Goal: Task Accomplishment & Management: Use online tool/utility

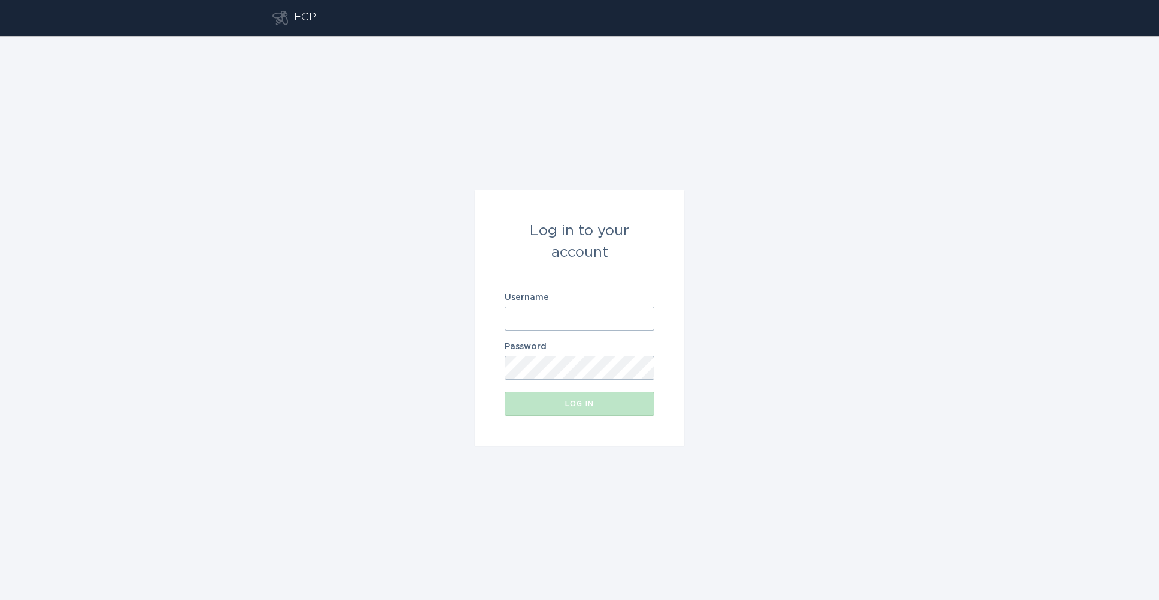
type input "[EMAIL_ADDRESS][DOMAIN_NAME]"
click at [576, 406] on div "Log in" at bounding box center [580, 403] width 138 height 7
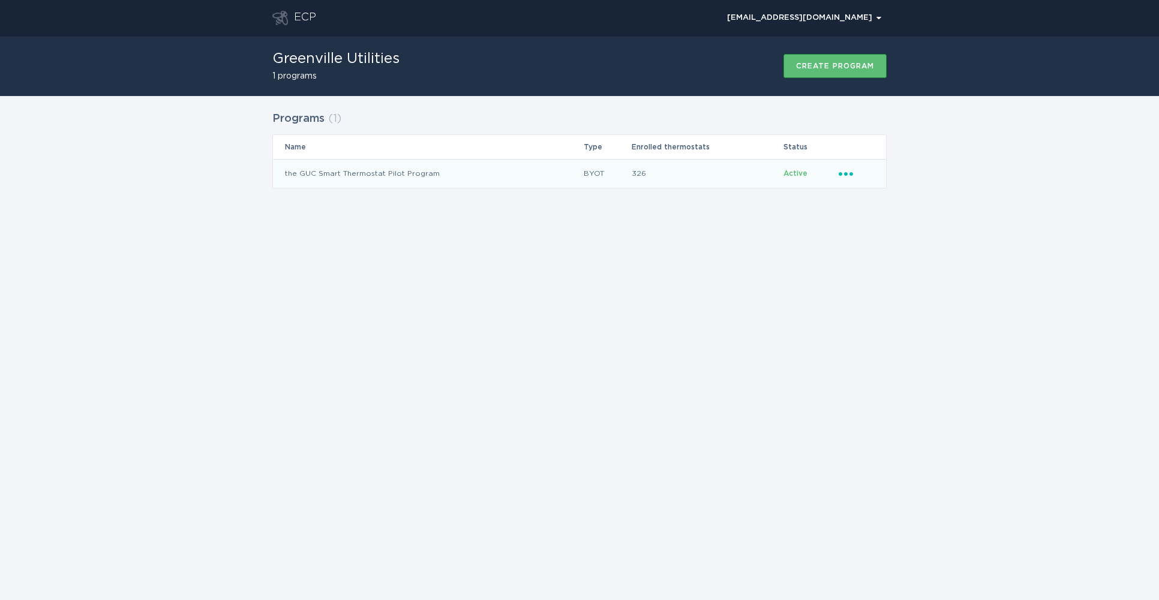
click at [845, 169] on icon "Ellipsis" at bounding box center [847, 172] width 17 height 10
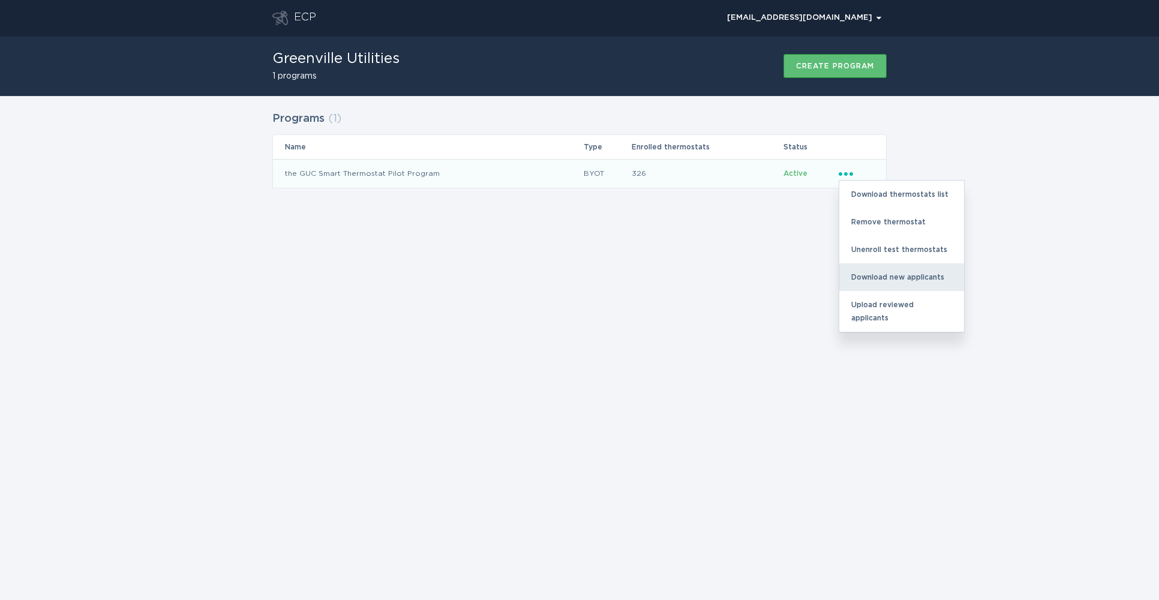
click at [869, 271] on div "Download new applicants" at bounding box center [901, 277] width 125 height 28
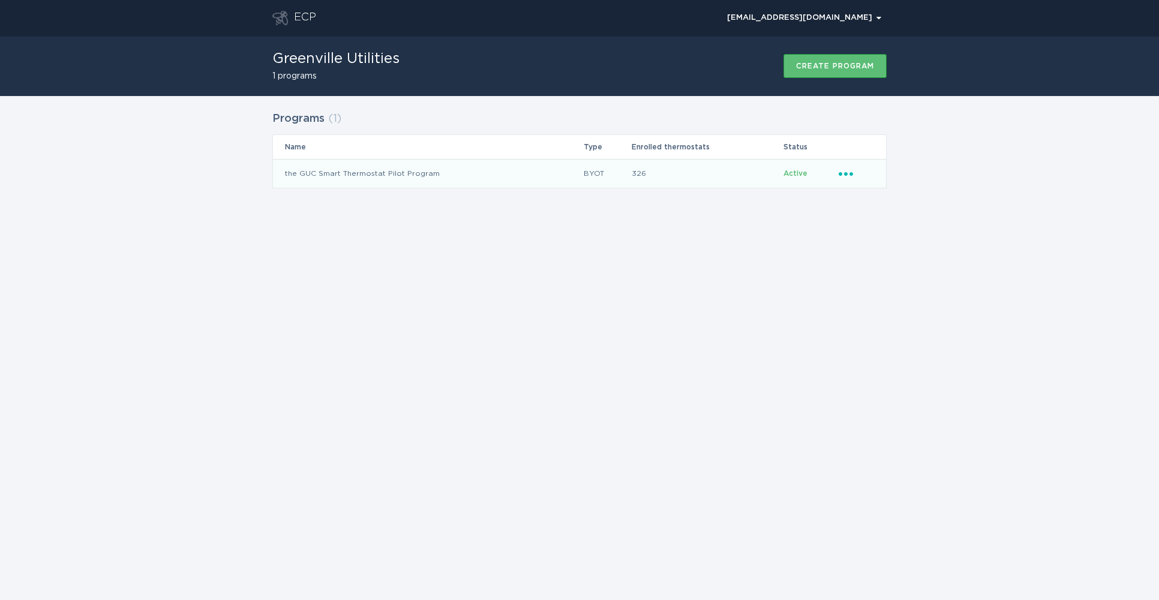
click at [840, 172] on icon "Ellipsis" at bounding box center [847, 172] width 17 height 10
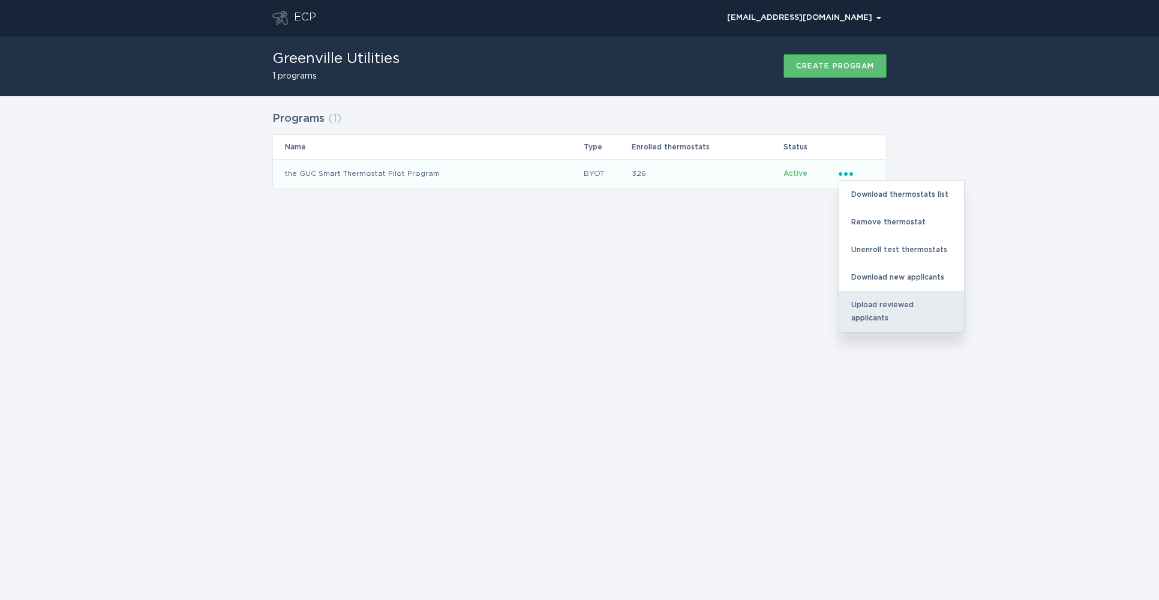
click at [878, 304] on div "Upload reviewed applicants" at bounding box center [901, 311] width 125 height 41
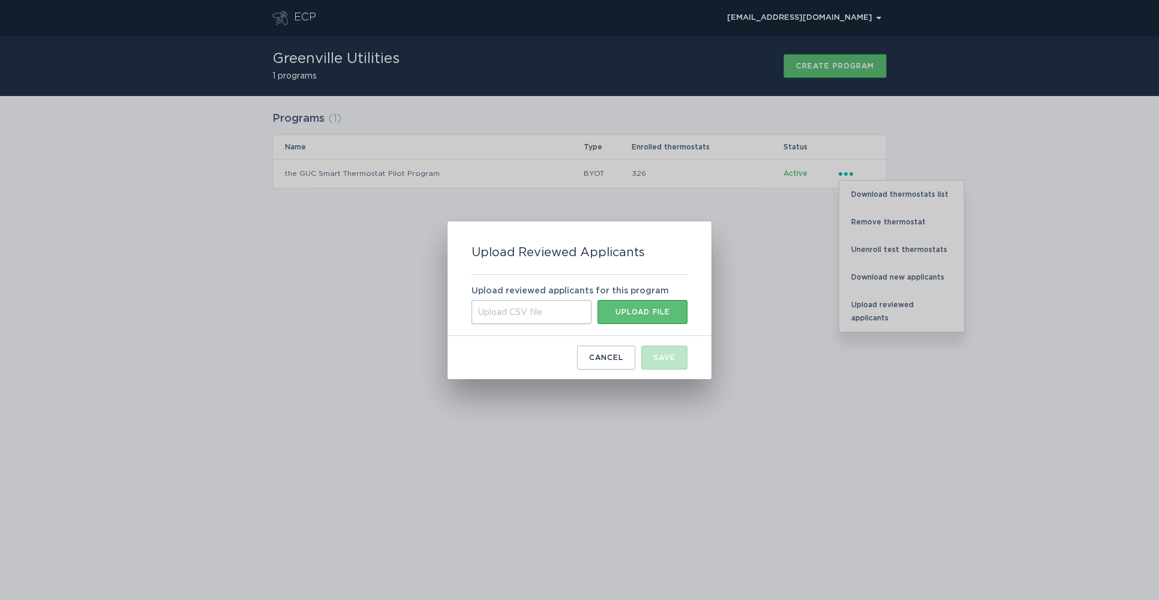
click at [503, 306] on div "Upload CSV file" at bounding box center [532, 312] width 120 height 24
click at [472, 300] on input "Upload CSV file Upload file" at bounding box center [472, 300] width 0 height 0
type input "C:\fakepath\new_applicants (56).csv"
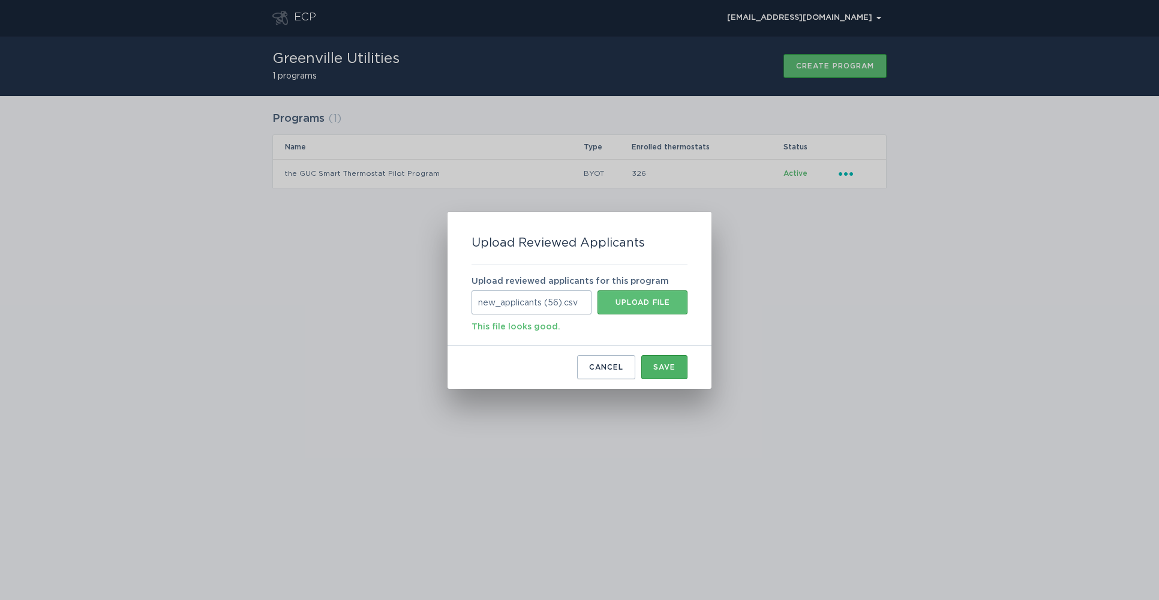
click at [665, 370] on div "Save" at bounding box center [664, 367] width 22 height 7
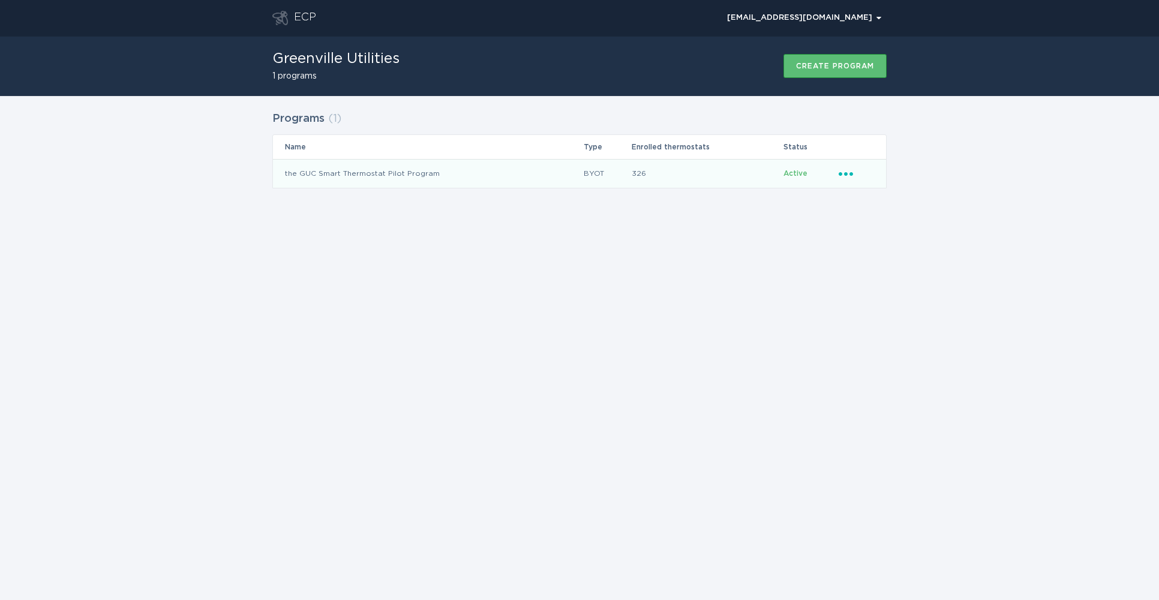
click at [845, 170] on icon "Ellipsis" at bounding box center [847, 172] width 17 height 10
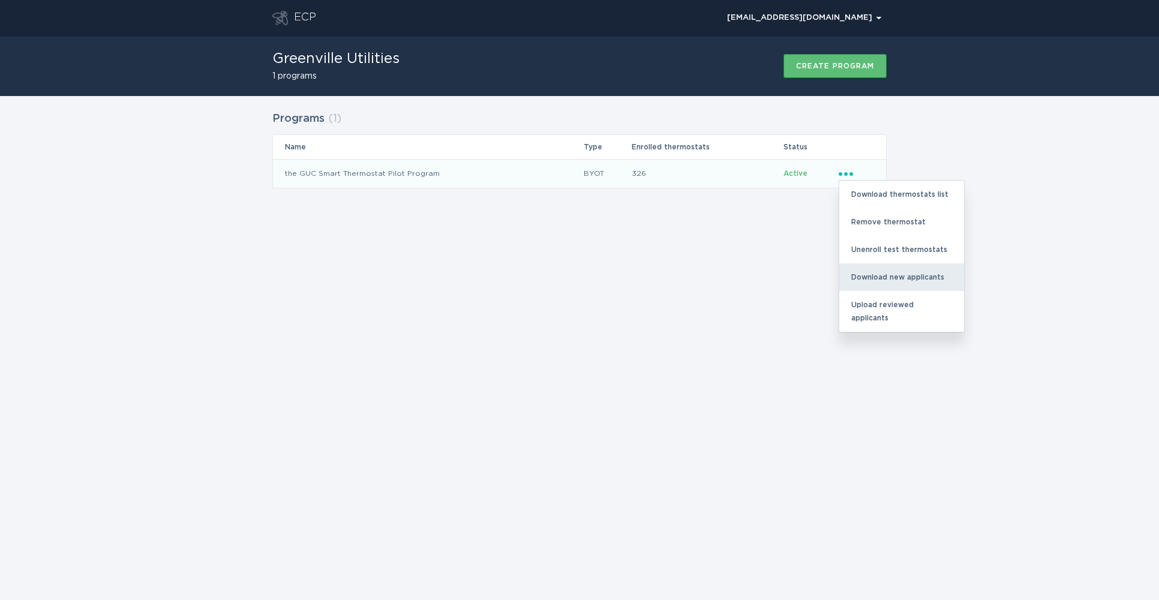
click at [856, 280] on div "Download new applicants" at bounding box center [901, 277] width 125 height 28
